Goal: Check status: Check status

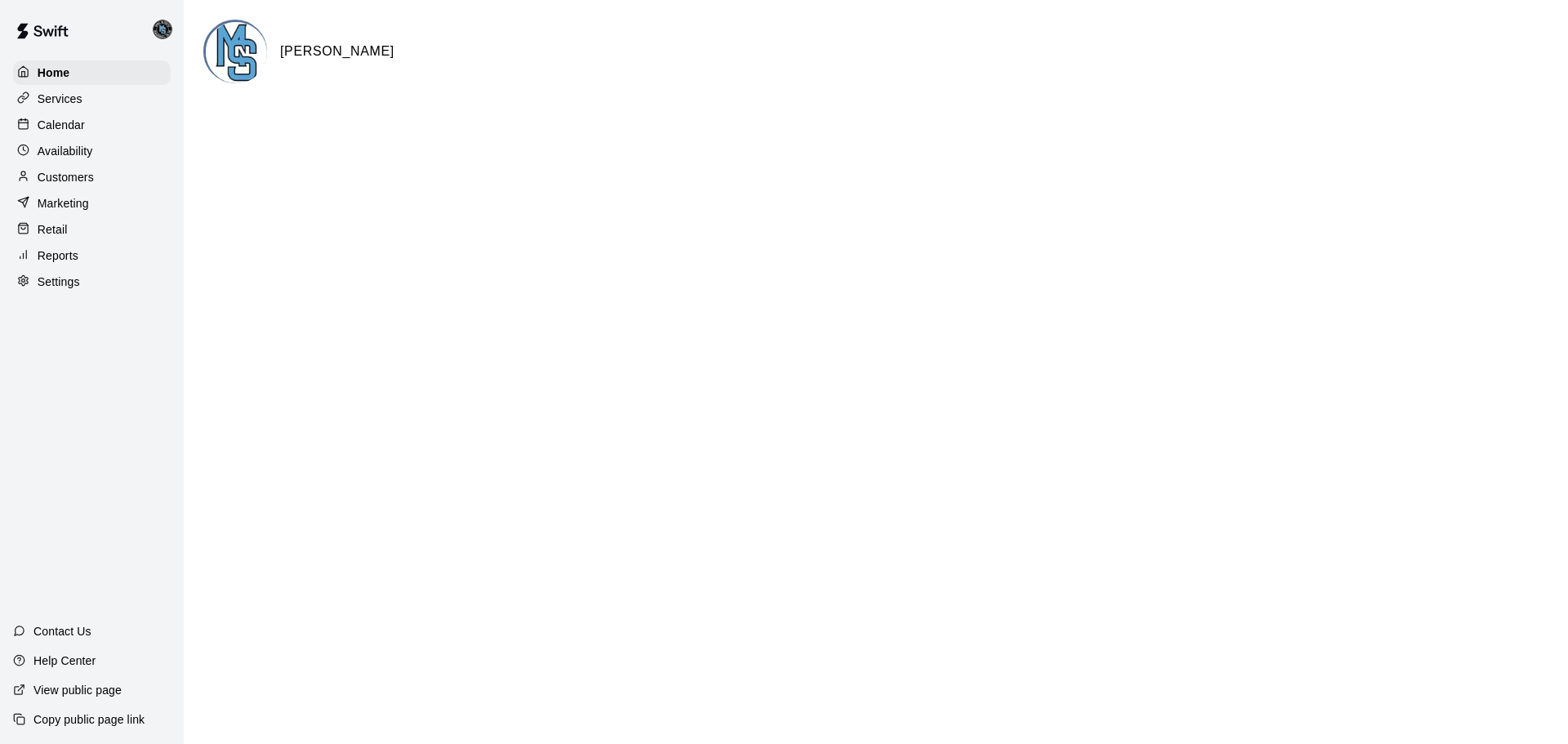
click at [54, 257] on p "Reports" at bounding box center [58, 255] width 41 height 16
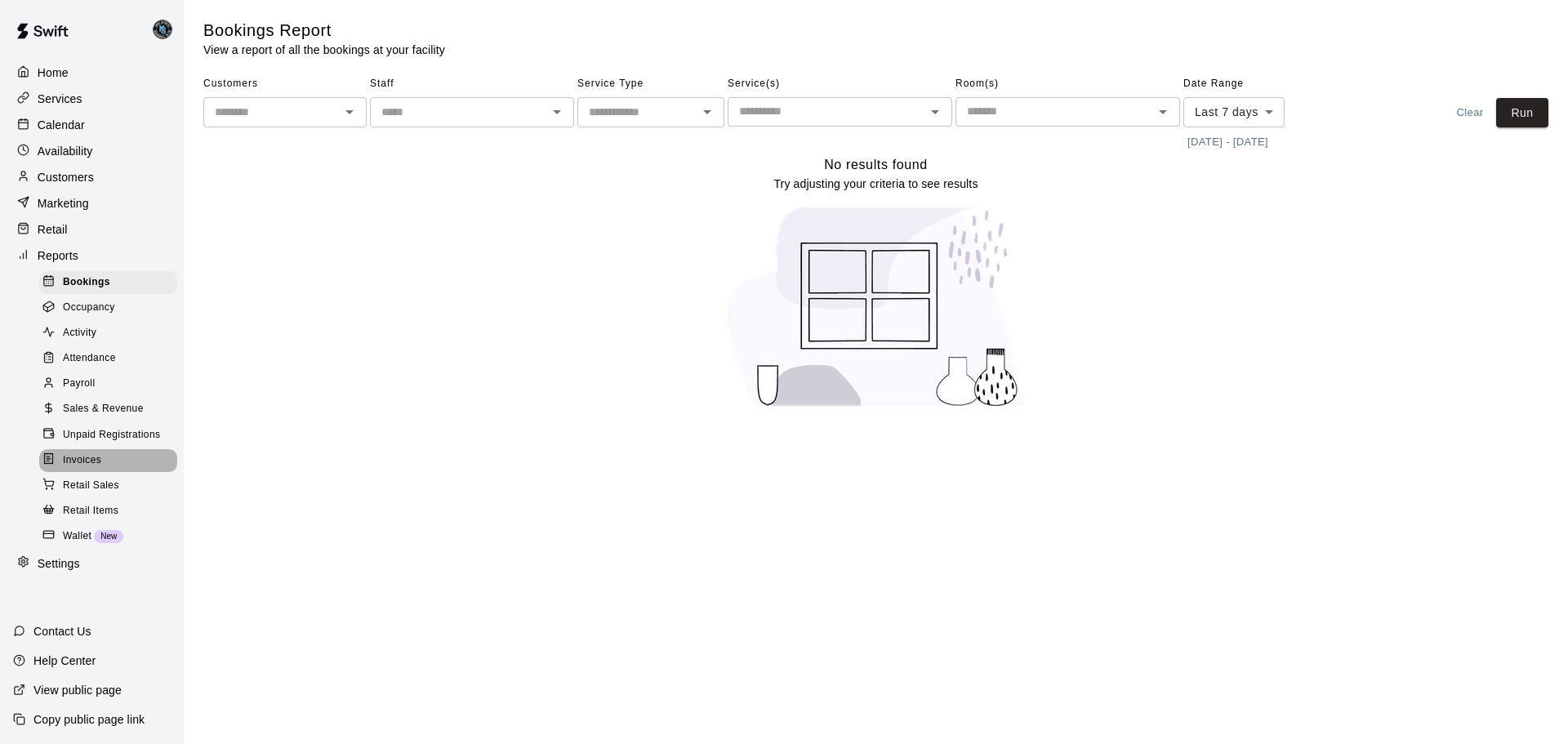
click at [101, 469] on span "Invoices" at bounding box center [81, 460] width 38 height 16
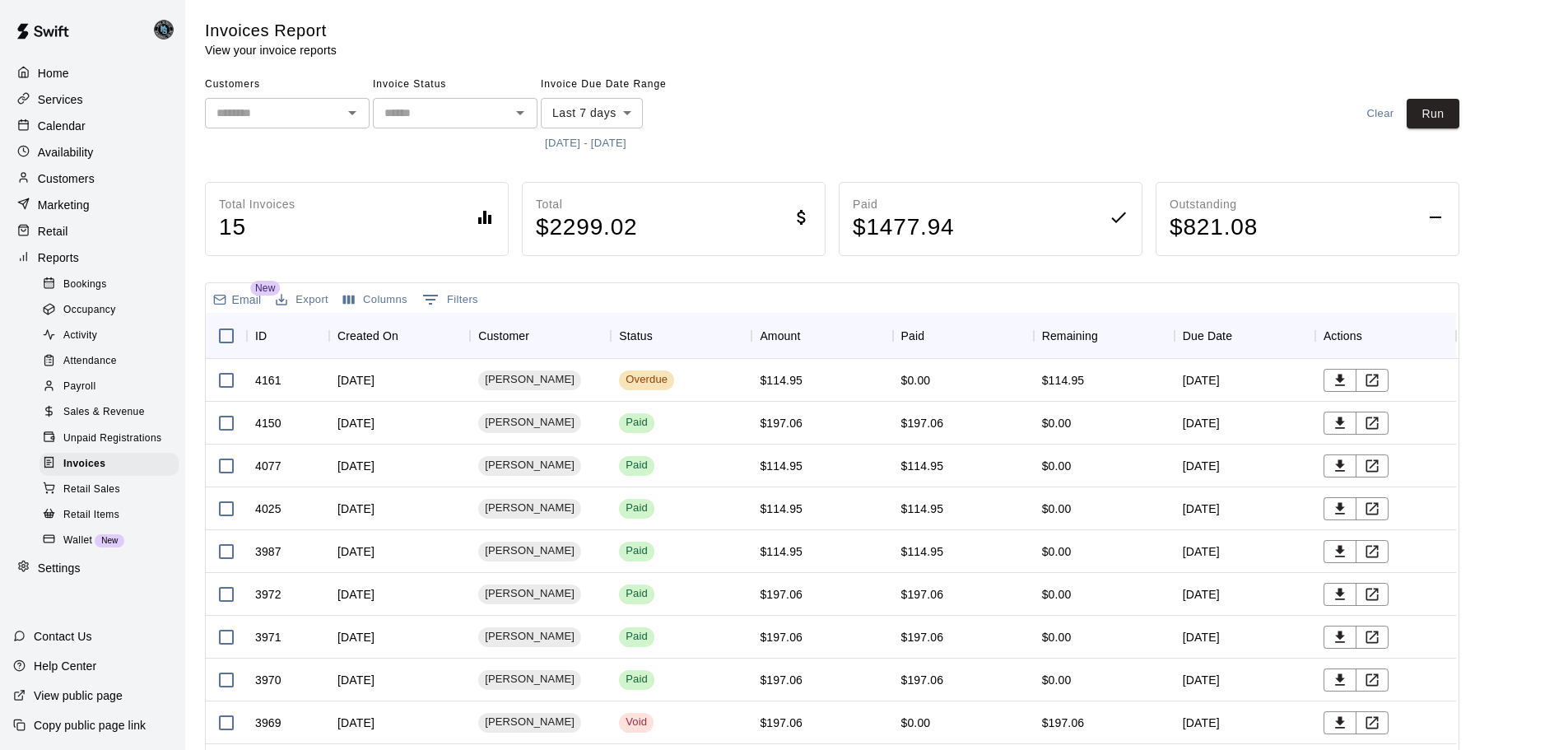
click at [616, 142] on button "[DATE] - [DATE]" at bounding box center [585, 143] width 90 height 25
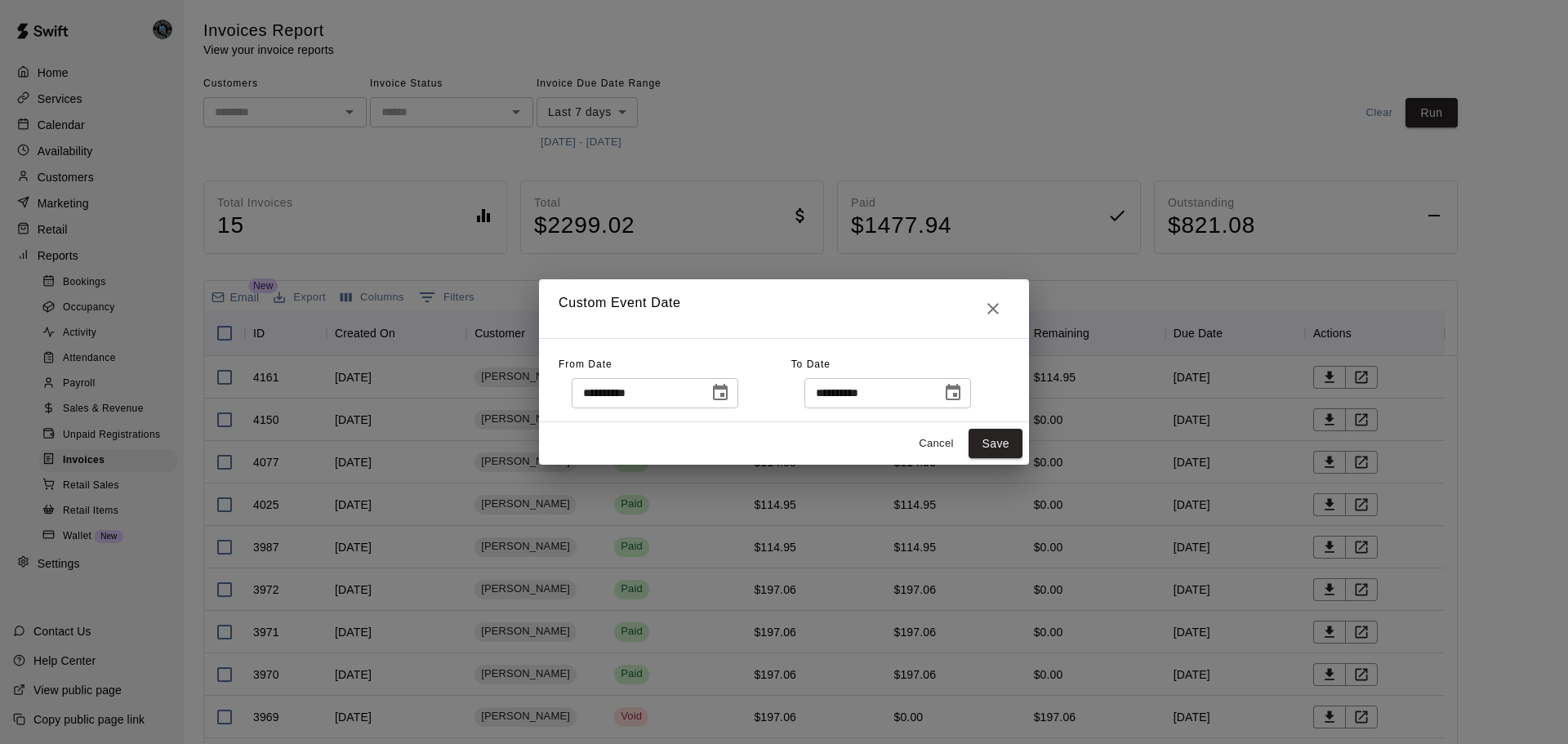
click at [737, 390] on button "Choose date, selected date is Sep 9, 2025" at bounding box center [720, 392] width 33 height 33
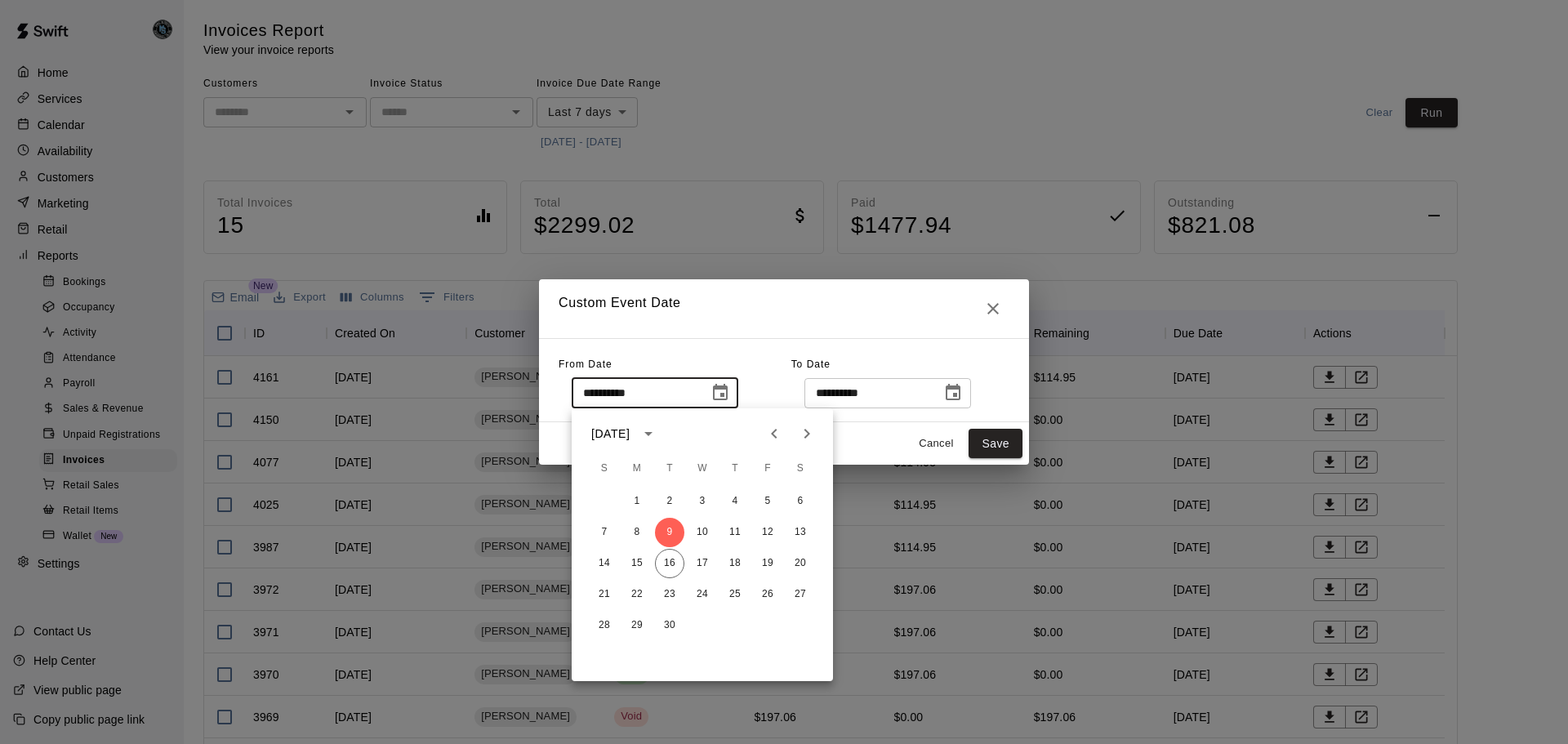
click at [778, 436] on icon "Previous month" at bounding box center [774, 433] width 20 height 20
click at [770, 561] on button "15" at bounding box center [767, 562] width 29 height 29
type input "**********"
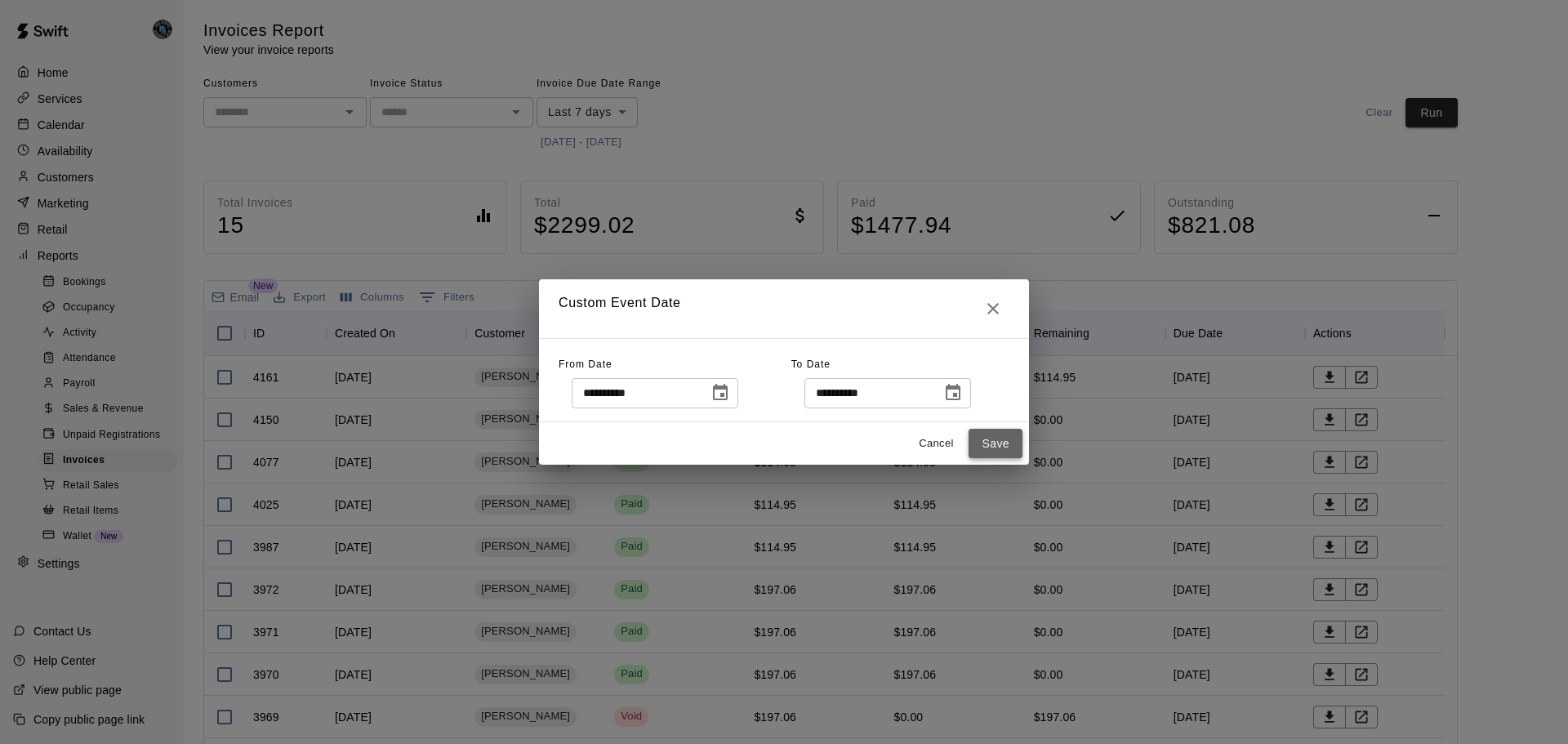
click at [1009, 436] on button "Save" at bounding box center [996, 444] width 54 height 30
type input "******"
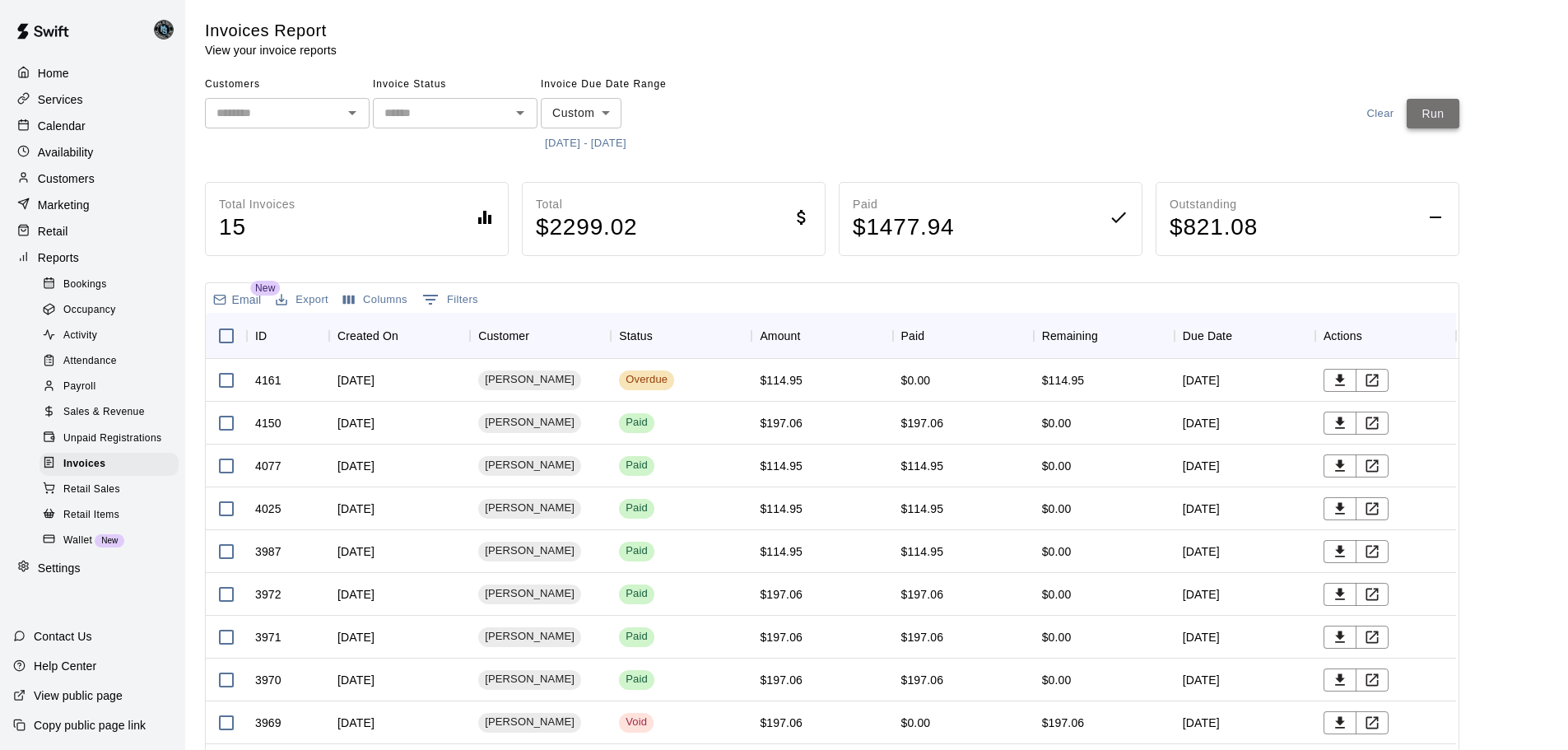
click at [1444, 110] on button "Run" at bounding box center [1433, 114] width 53 height 30
click at [65, 132] on p "Calendar" at bounding box center [61, 125] width 48 height 16
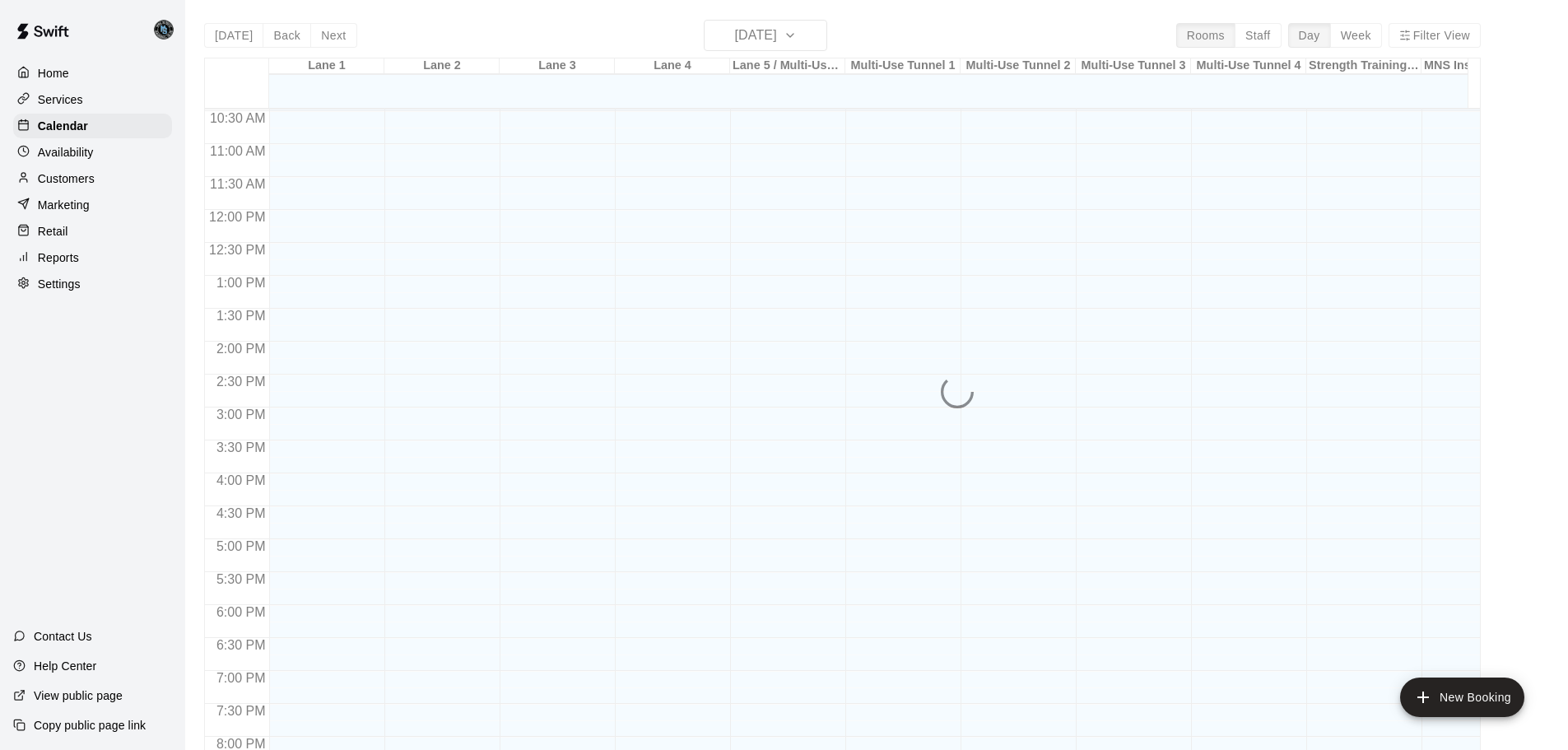
scroll to position [690, 0]
